Goal: Browse casually

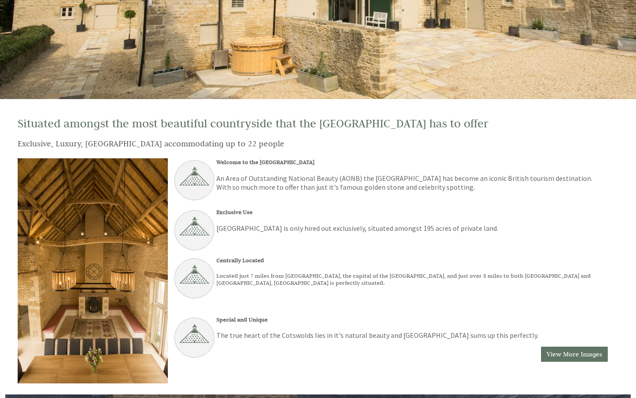
scroll to position [166, 0]
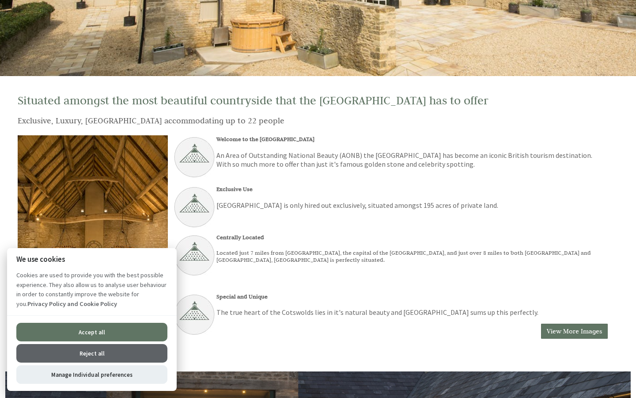
click at [111, 356] on button "Reject all" at bounding box center [91, 353] width 151 height 19
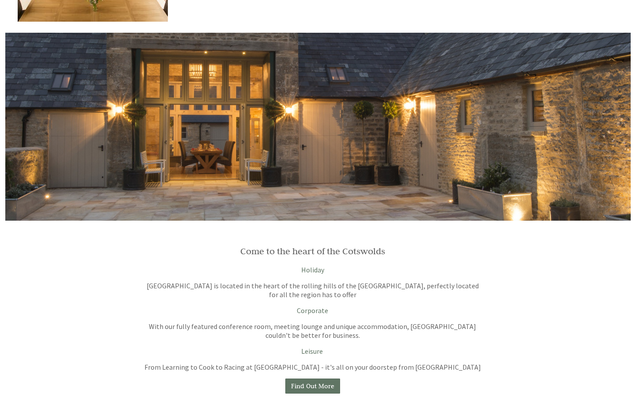
scroll to position [364, 0]
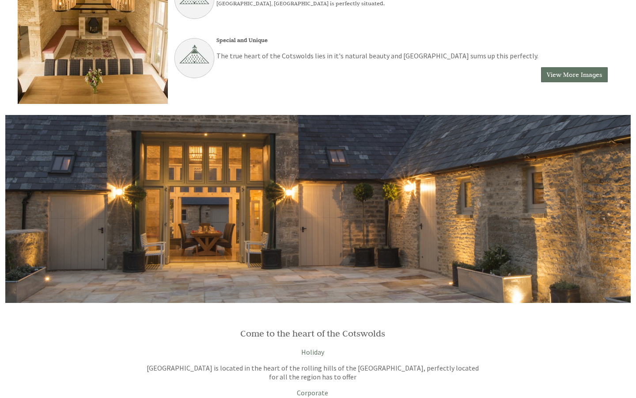
click at [516, 212] on div at bounding box center [318, 209] width 626 height 188
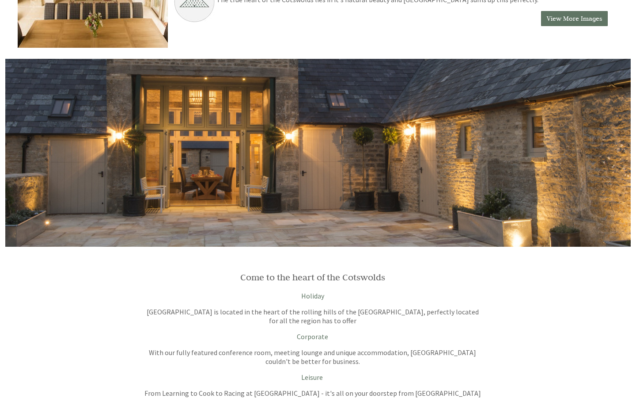
scroll to position [339, 0]
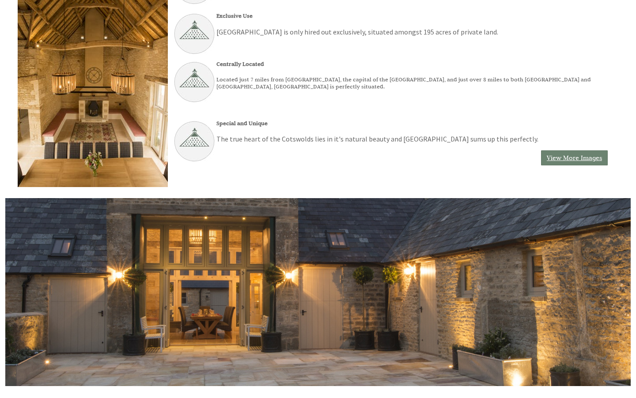
click at [582, 156] on link "View More Images" at bounding box center [574, 157] width 67 height 15
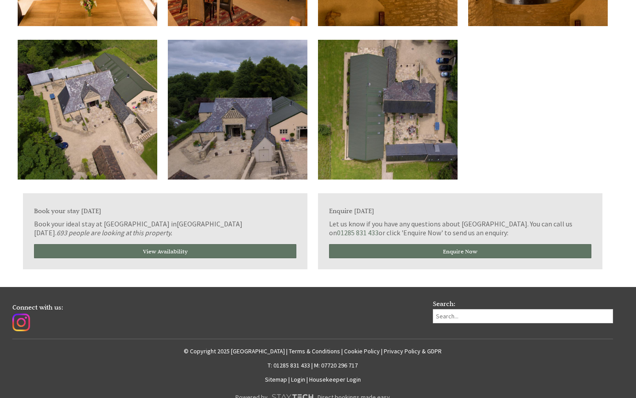
scroll to position [1482, 0]
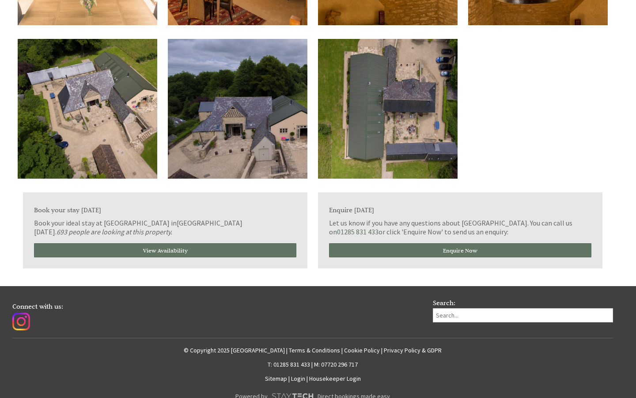
scroll to position [339, 0]
